Goal: Task Accomplishment & Management: Complete application form

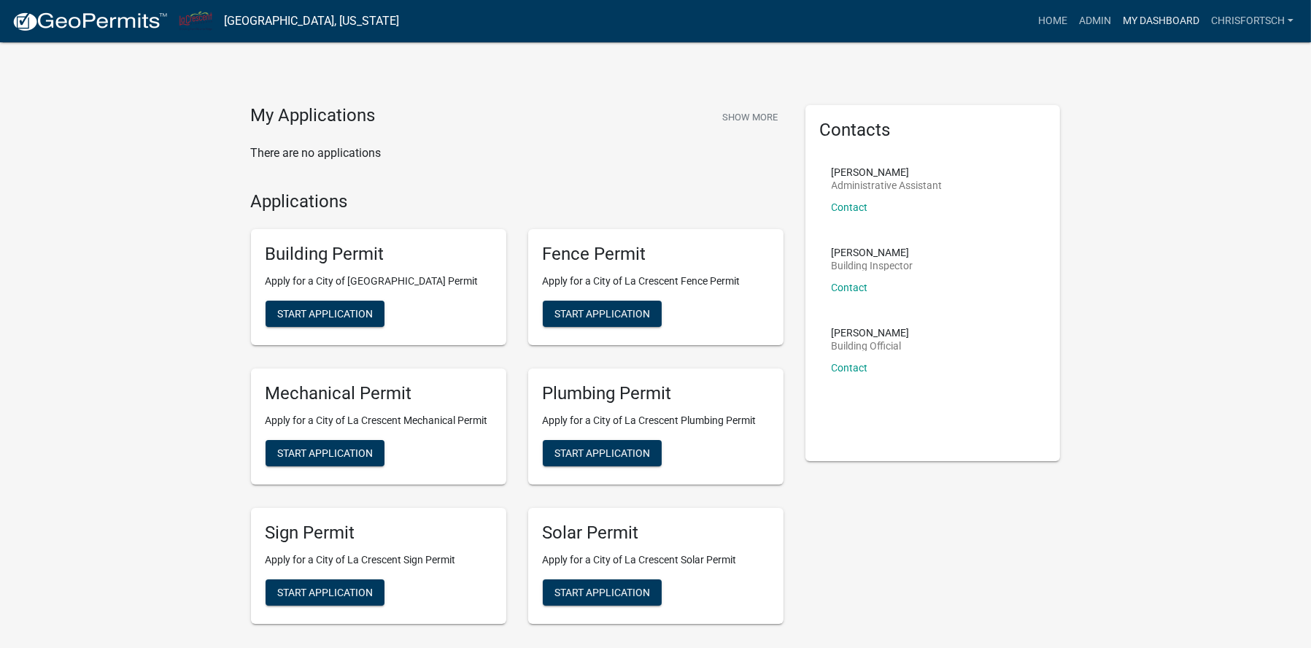
click at [1135, 17] on link "My Dashboard" at bounding box center [1161, 21] width 88 height 28
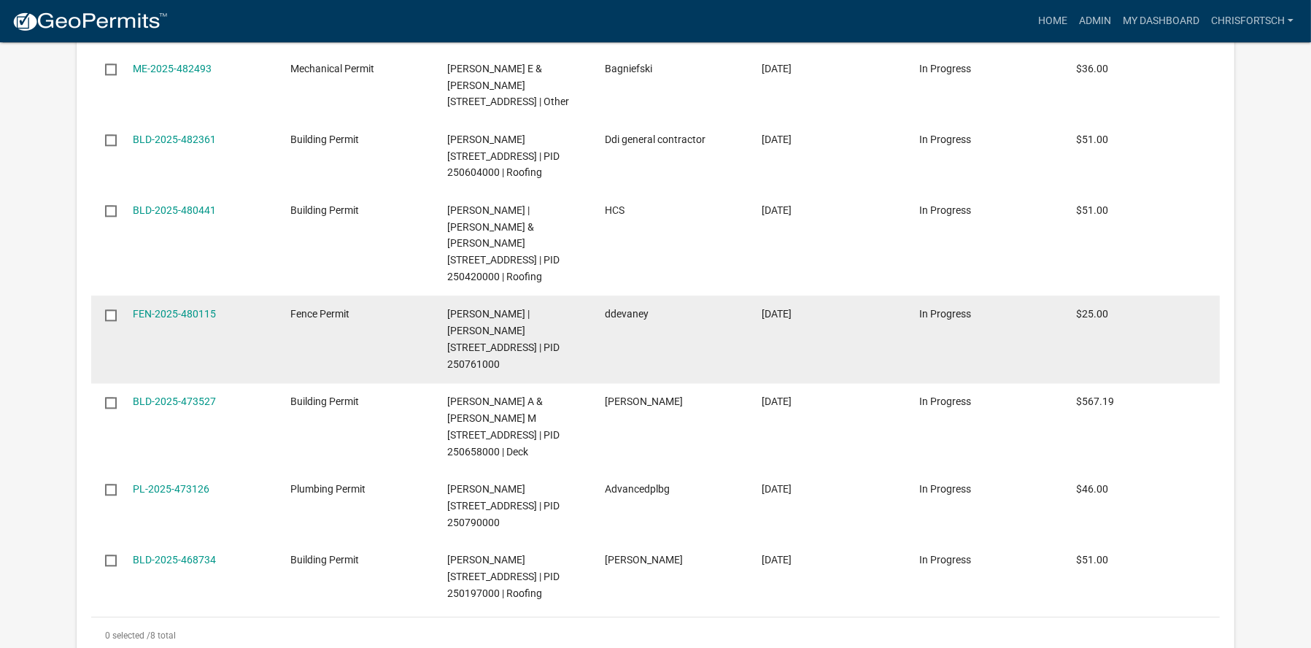
scroll to position [1823, 0]
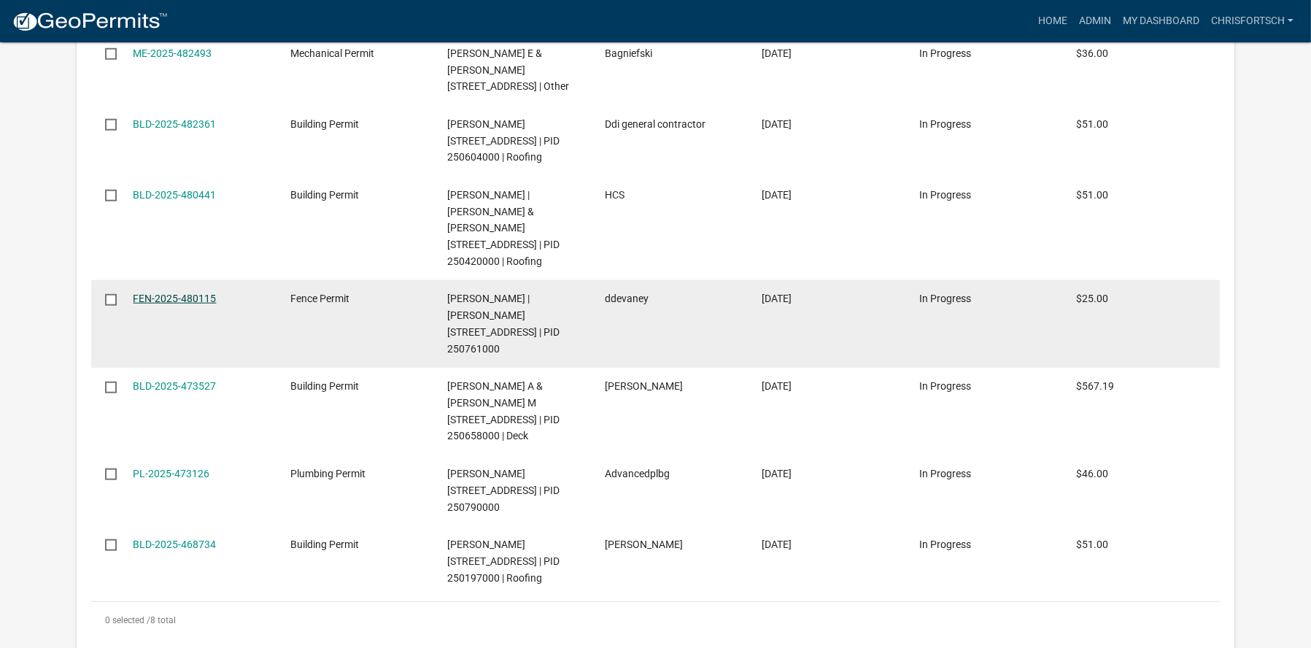
click at [160, 304] on link "FEN-2025-480115" at bounding box center [174, 299] width 83 height 12
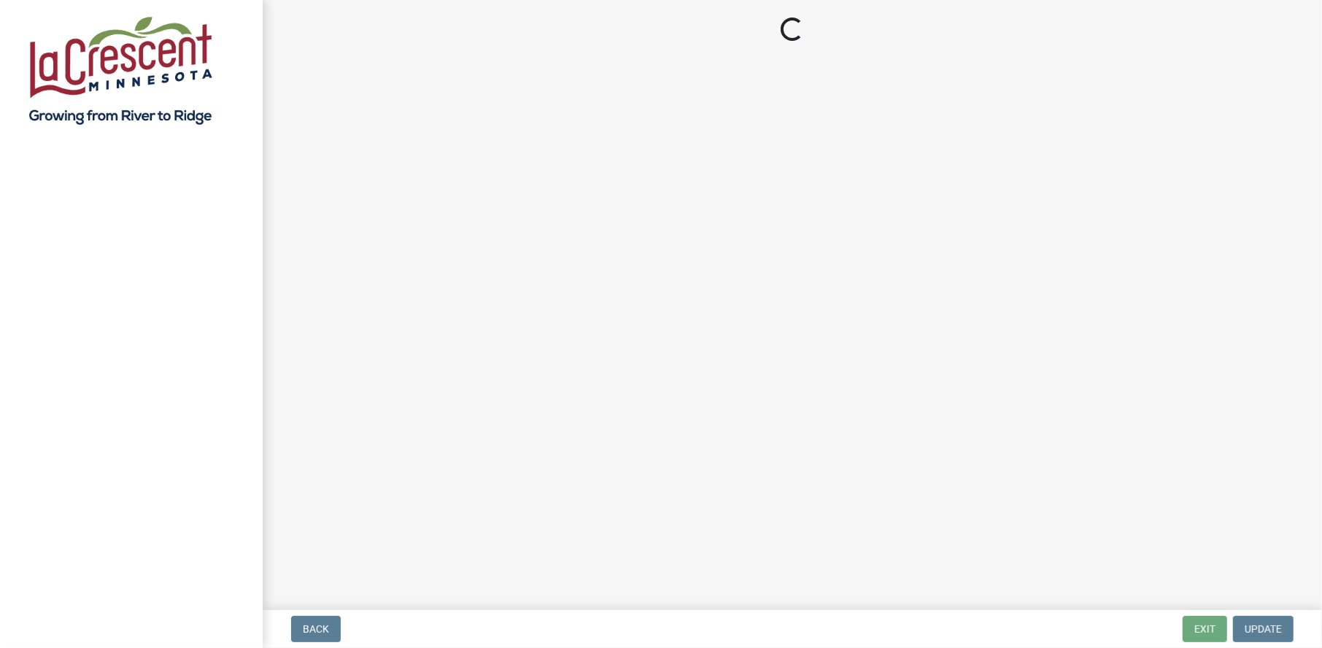
select select "3: 3"
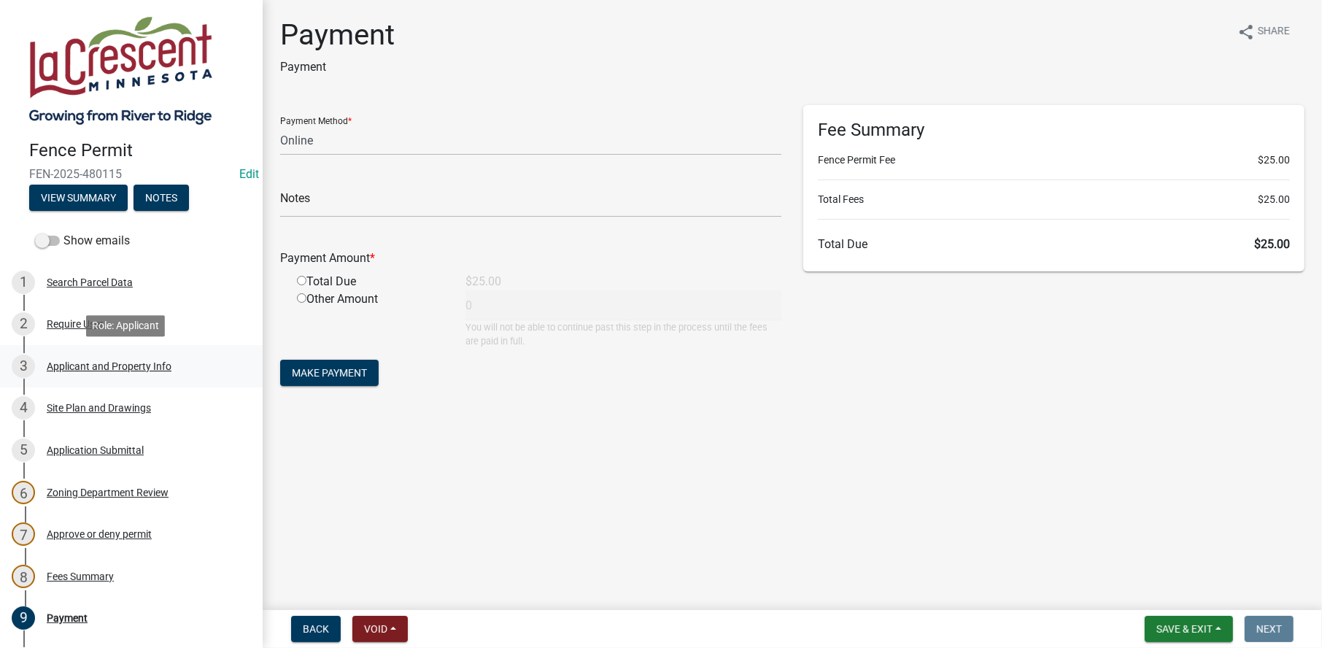
click at [53, 357] on div "3 Applicant and Property Info" at bounding box center [126, 366] width 228 height 23
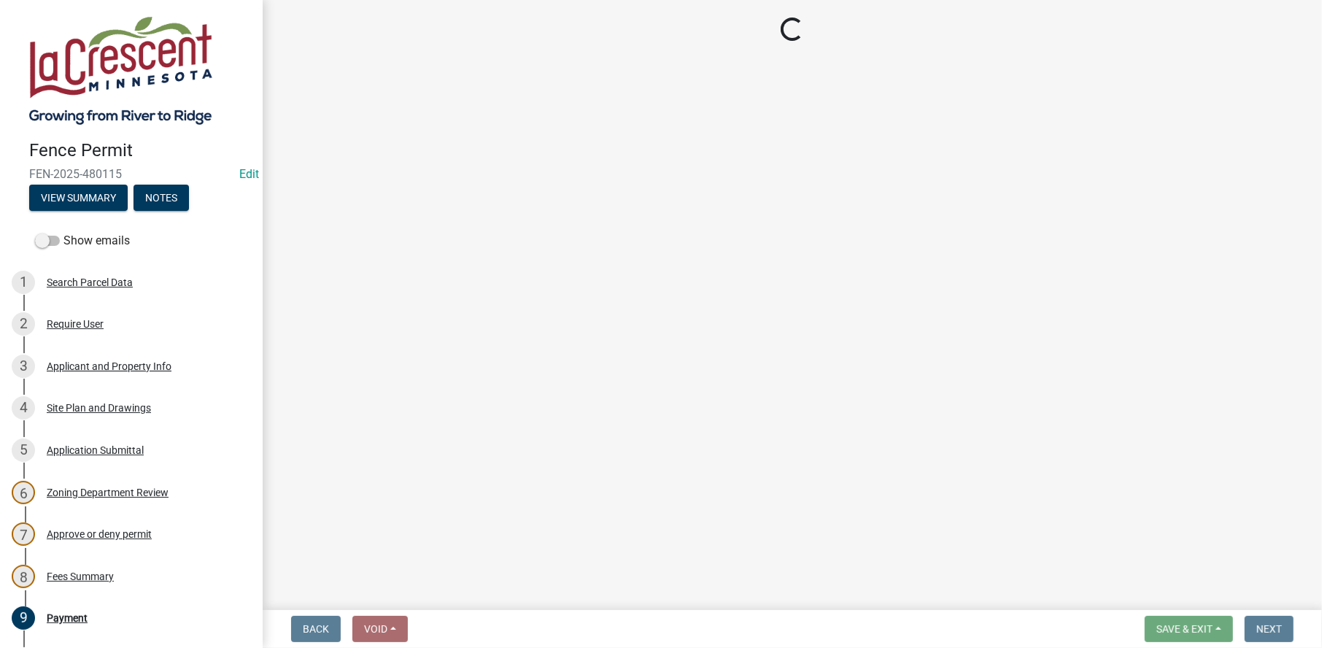
select select "9f554c49-418e-49c6-9171-470f5a649f50"
select select "d3396484-0c84-48a4-b873-3dbb1279f958"
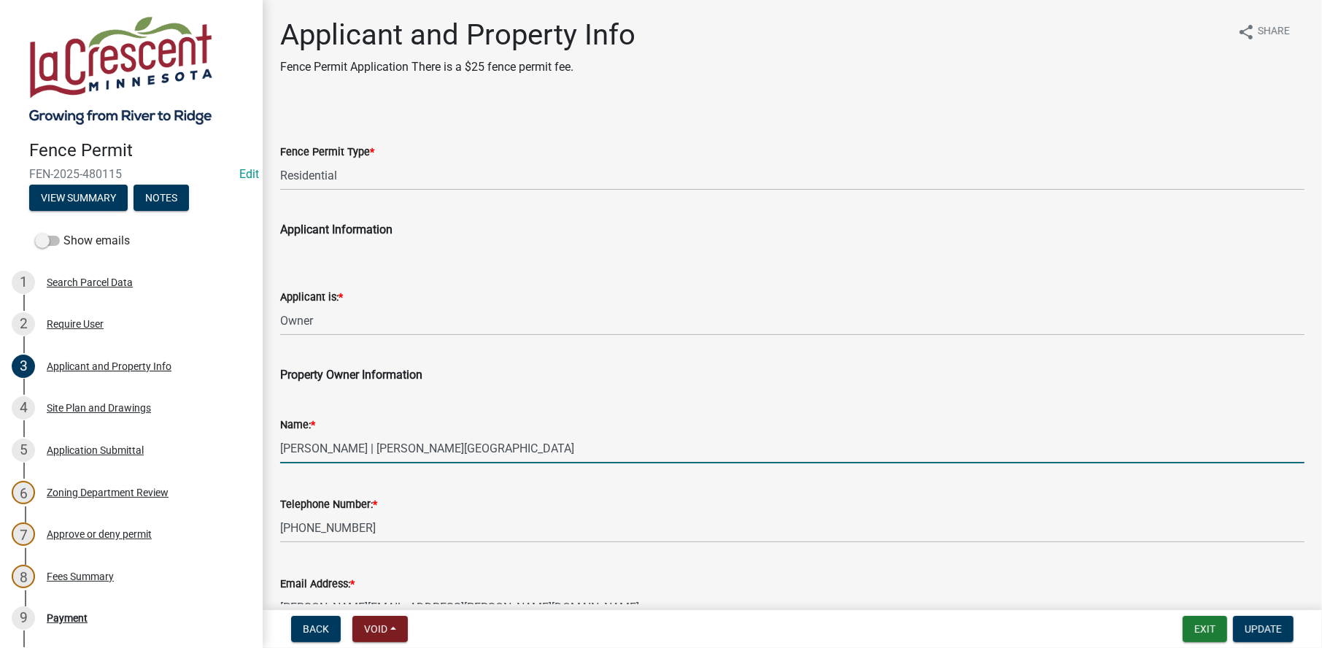
click at [385, 448] on input "[PERSON_NAME] | [PERSON_NAME][GEOGRAPHIC_DATA]" at bounding box center [792, 448] width 1025 height 30
click at [561, 448] on input "[PERSON_NAME] | [PERSON_NAME][GEOGRAPHIC_DATA]" at bounding box center [792, 448] width 1025 height 30
click at [448, 447] on input "[PERSON_NAME] | [PERSON_NAME] & [PERSON_NAME]" at bounding box center [792, 448] width 1025 height 30
drag, startPoint x: 386, startPoint y: 446, endPoint x: 273, endPoint y: 450, distance: 113.2
click at [273, 450] on div "Name: * [PERSON_NAME] | [PERSON_NAME] & [PERSON_NAME]" at bounding box center [792, 430] width 1046 height 68
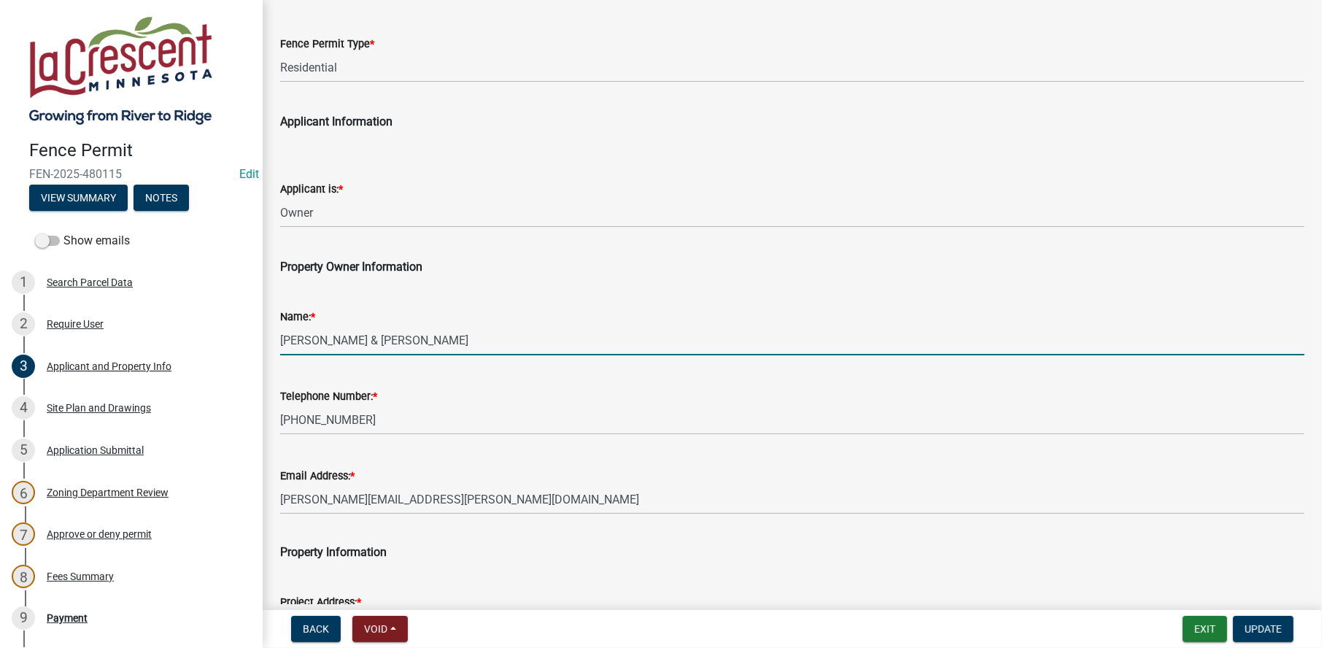
scroll to position [219, 0]
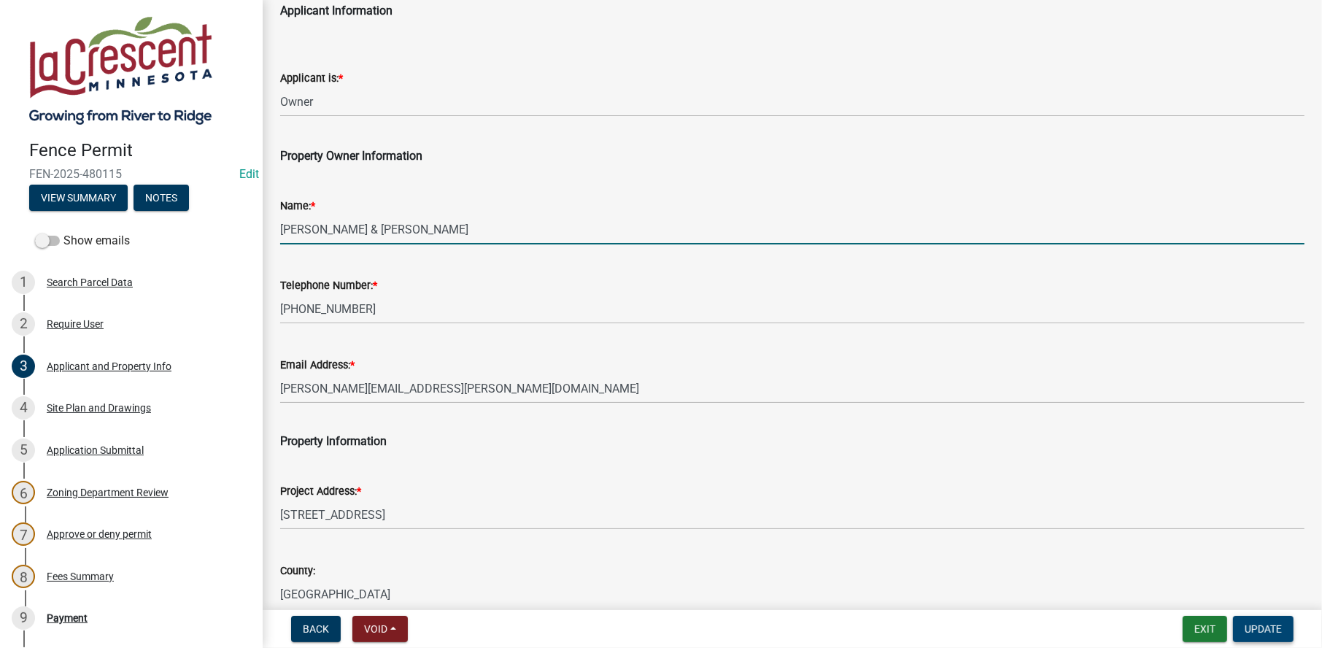
type input "[PERSON_NAME] & [PERSON_NAME]"
click at [1266, 631] on span "Update" at bounding box center [1263, 629] width 37 height 12
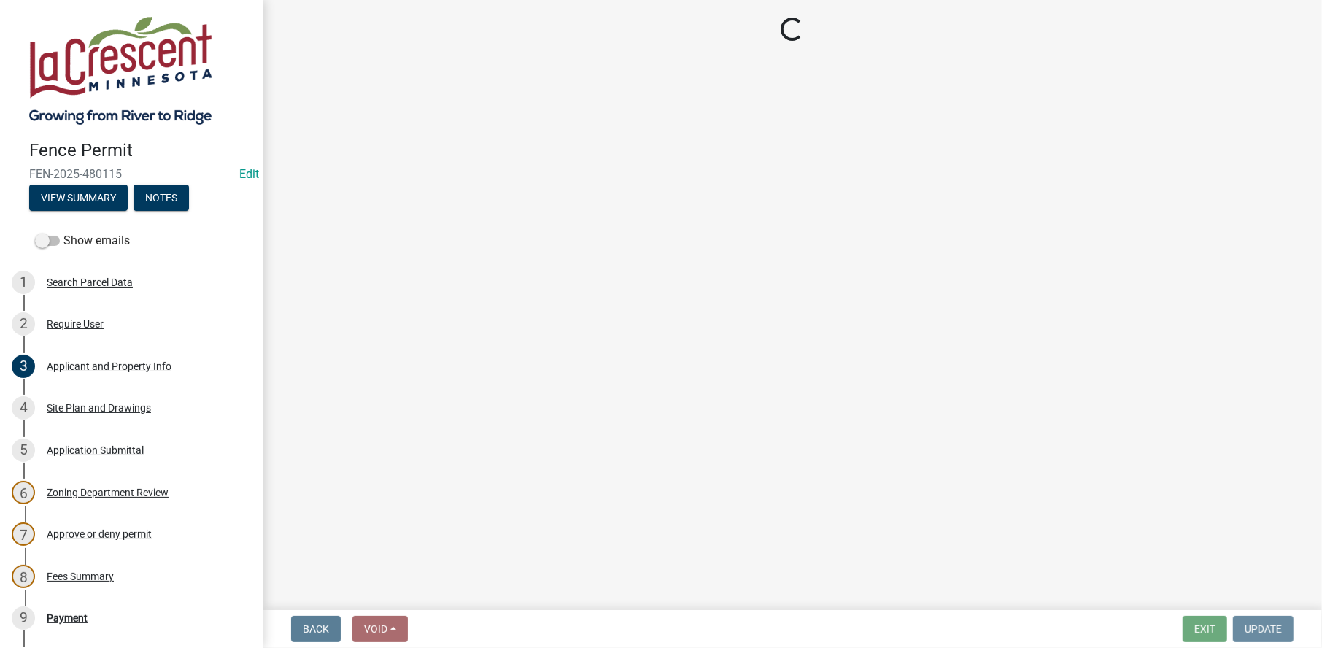
scroll to position [0, 0]
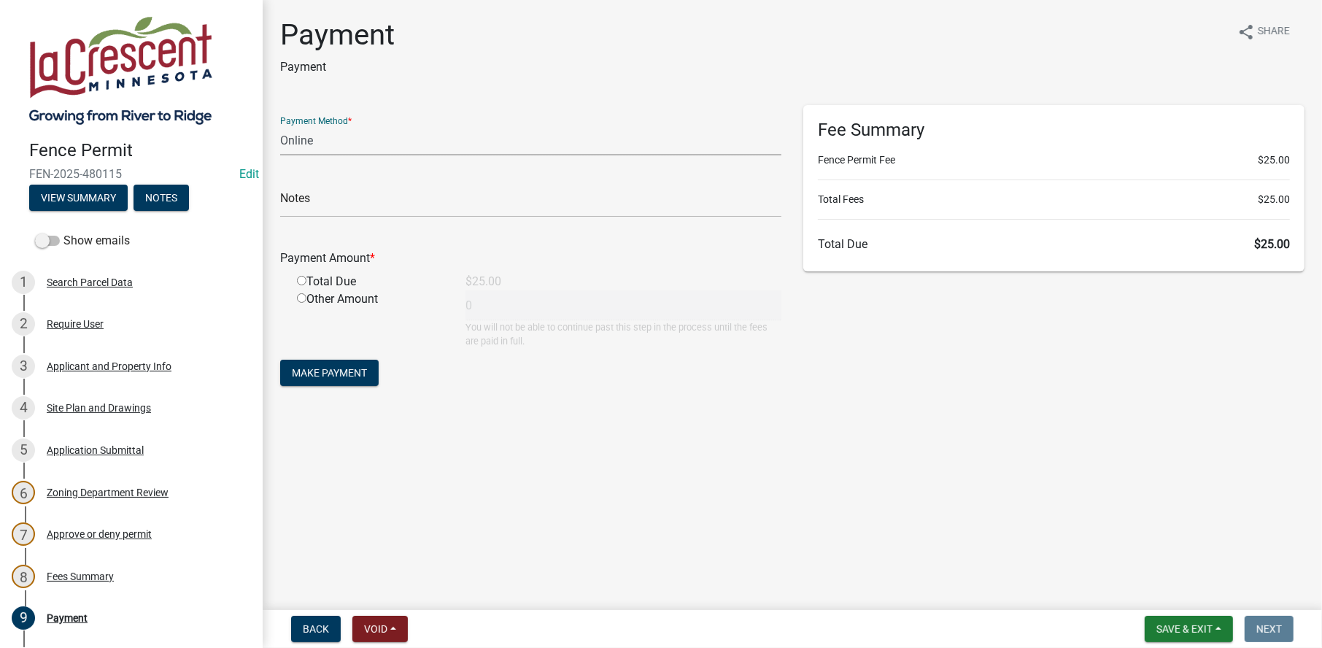
click at [323, 140] on select "Credit Card POS Check Cash Online" at bounding box center [530, 141] width 501 height 30
select select "1: 0"
click at [280, 126] on select "Credit Card POS Check Cash Online" at bounding box center [530, 141] width 501 height 30
click at [293, 204] on input "text" at bounding box center [530, 203] width 501 height 30
type input "3627"
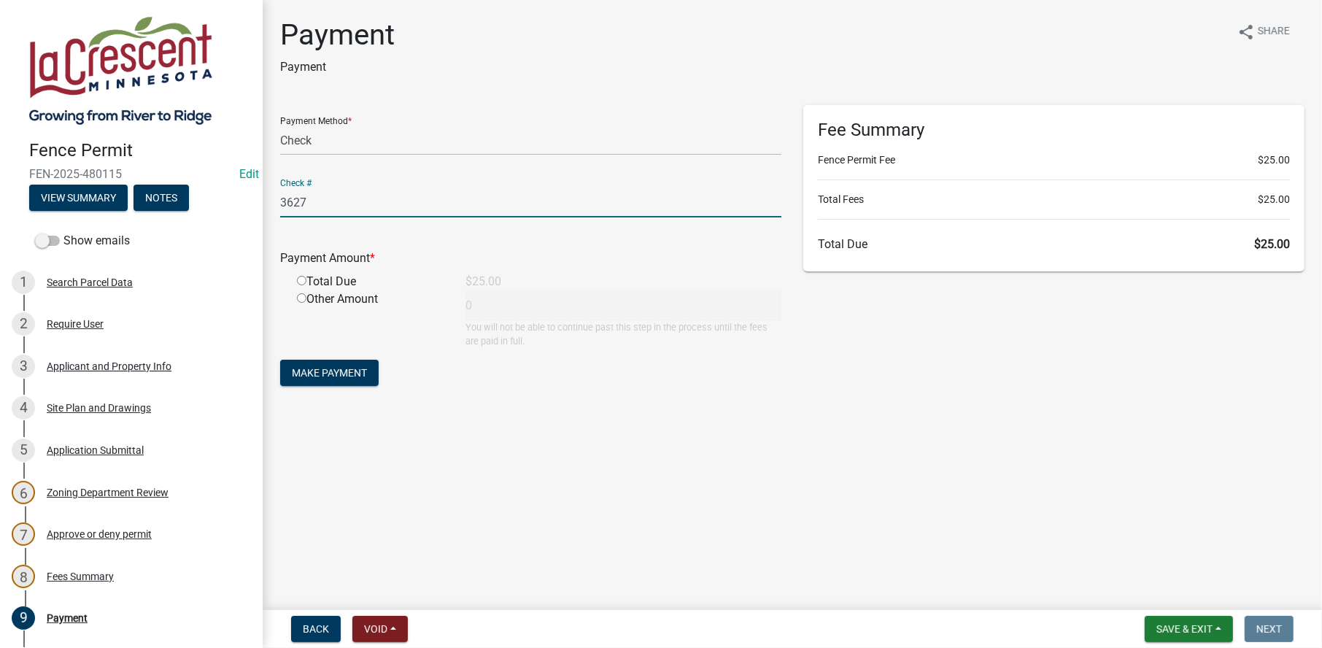
click at [302, 283] on input "radio" at bounding box center [301, 280] width 9 height 9
radio input "true"
type input "25"
click at [333, 371] on span "Make Payment" at bounding box center [329, 373] width 75 height 12
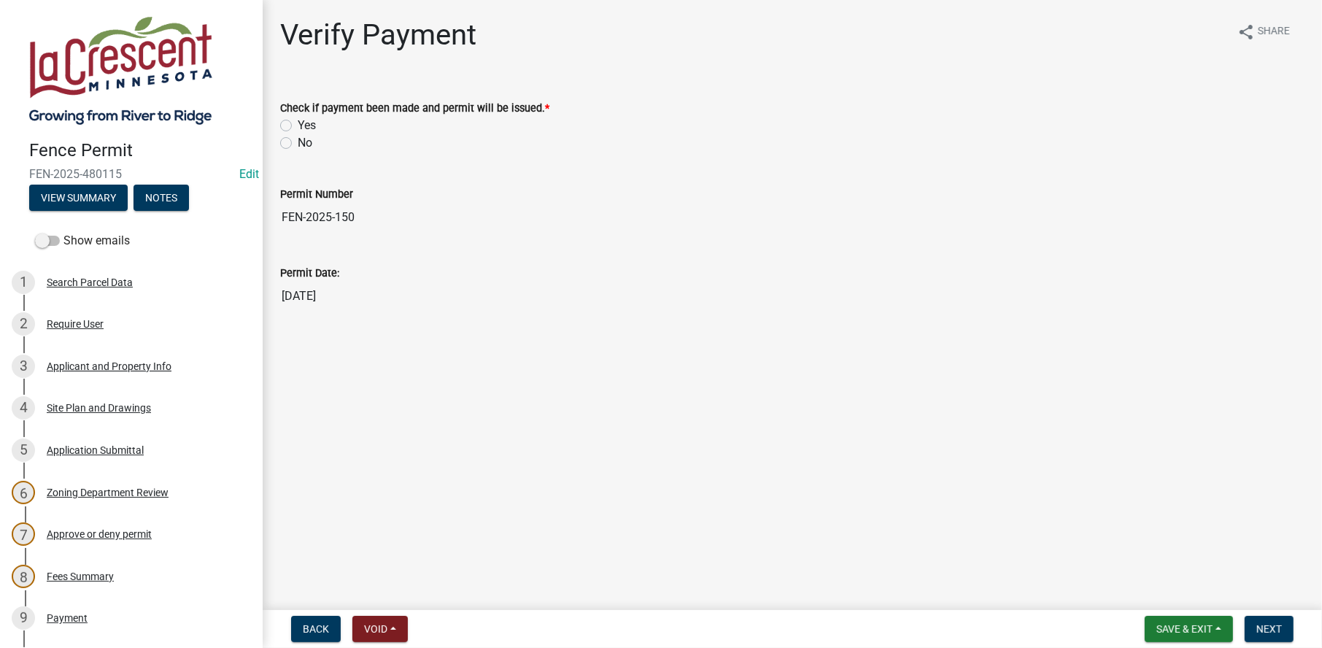
click at [298, 121] on label "Yes" at bounding box center [307, 126] width 18 height 18
click at [298, 121] on input "Yes" at bounding box center [302, 121] width 9 height 9
radio input "true"
click at [1262, 626] on span "Next" at bounding box center [1270, 629] width 26 height 12
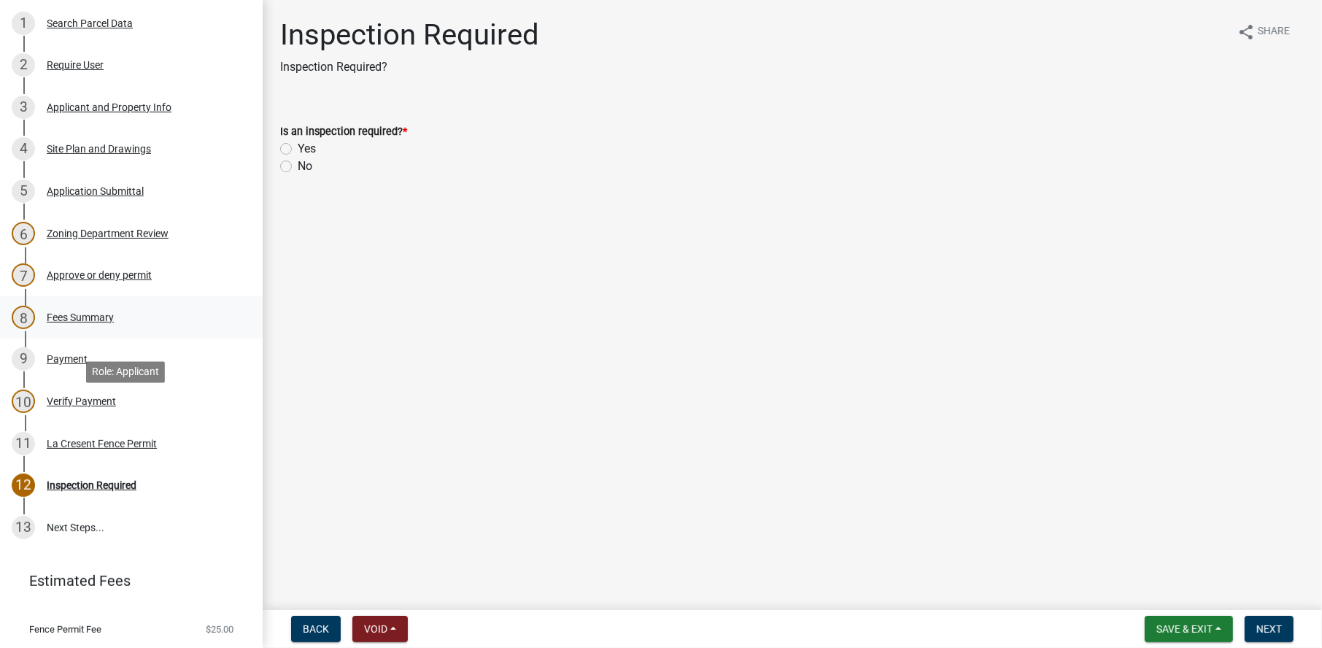
scroll to position [295, 0]
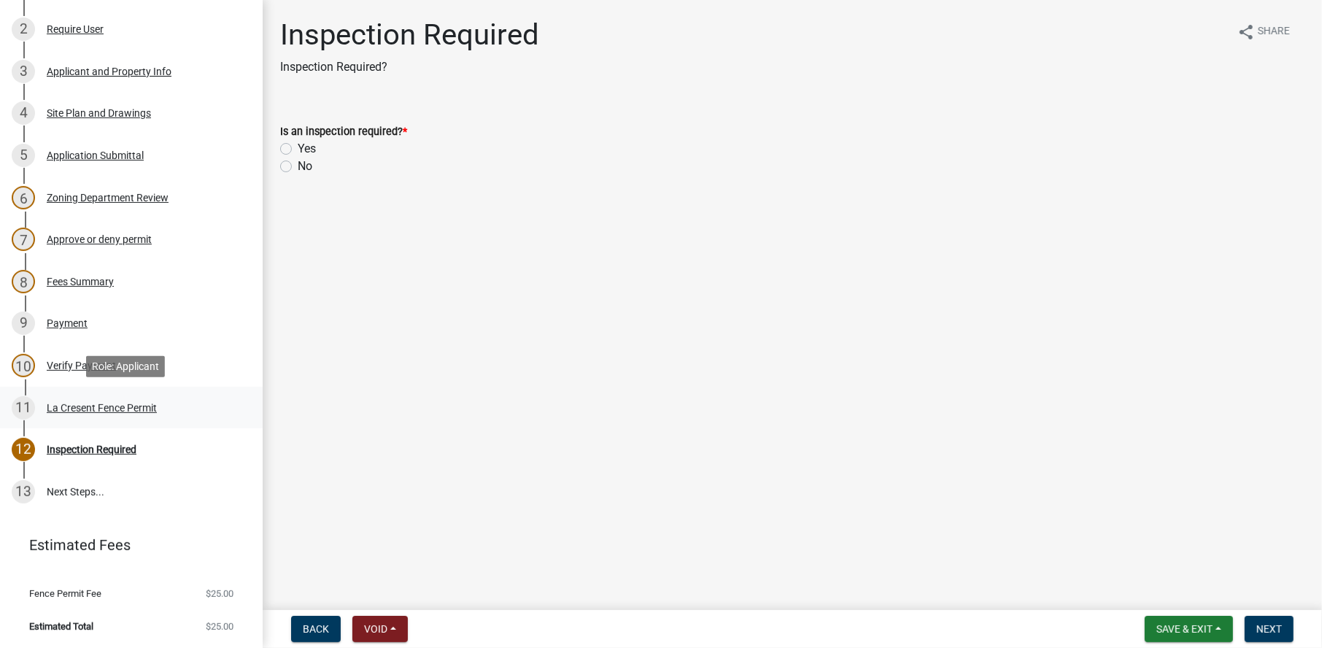
click at [117, 411] on div "La Cresent Fence Permit" at bounding box center [102, 408] width 110 height 10
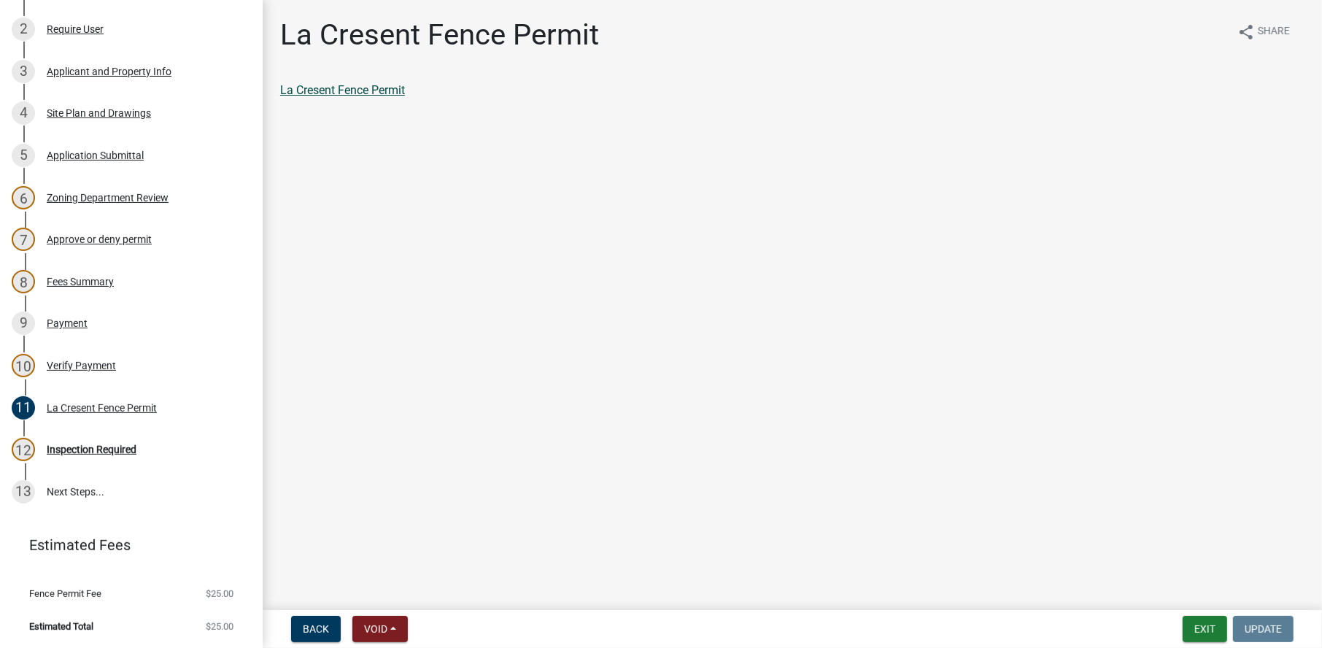
click at [353, 96] on link "La Cresent Fence Permit" at bounding box center [342, 90] width 125 height 14
